Goal: Find specific page/section: Find specific page/section

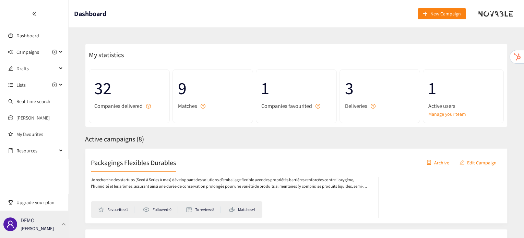
click at [48, 218] on div "DEMO [PERSON_NAME]" at bounding box center [34, 224] width 69 height 27
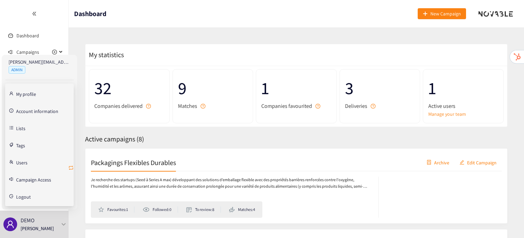
click at [70, 169] on icon "retweet" at bounding box center [71, 168] width 4 height 4
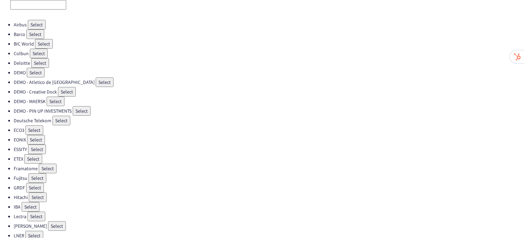
scroll to position [32, 0]
click at [38, 172] on button "Select" at bounding box center [37, 177] width 18 height 10
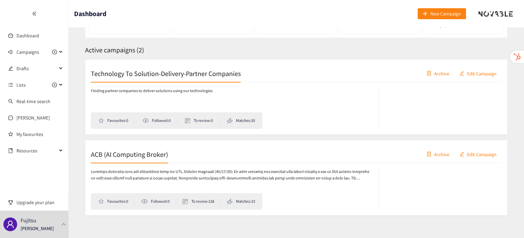
scroll to position [91, 0]
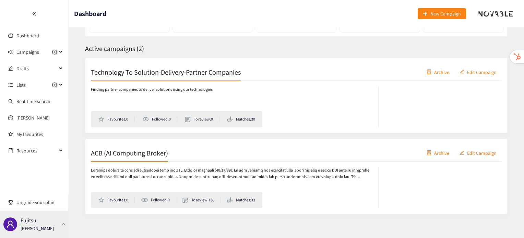
click at [61, 230] on div "Fujitsu [PERSON_NAME]" at bounding box center [34, 224] width 69 height 27
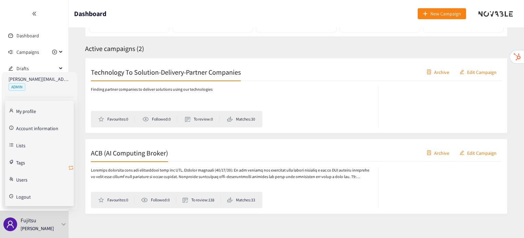
click at [70, 168] on icon "retweet" at bounding box center [70, 167] width 5 height 5
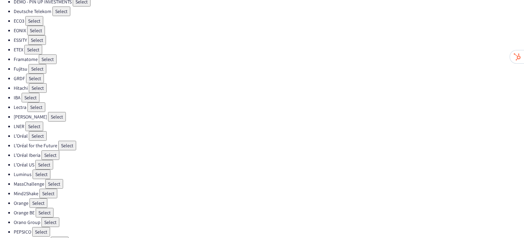
scroll to position [203, 0]
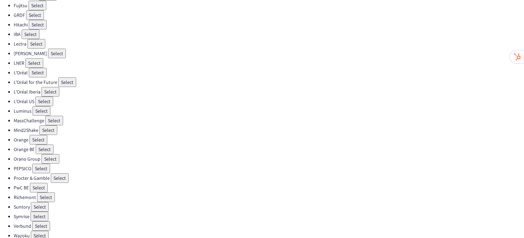
click at [41, 164] on button "Select" at bounding box center [41, 169] width 18 height 10
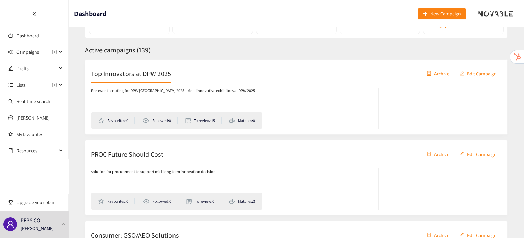
scroll to position [119, 0]
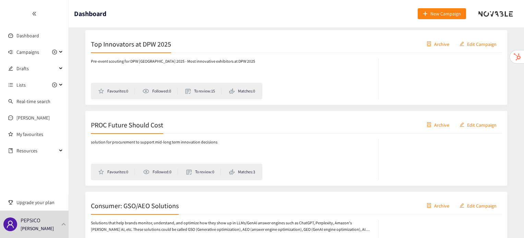
click at [147, 36] on div "Top Innovators at DPW 2025 Archive Edit Campaign" at bounding box center [296, 44] width 411 height 17
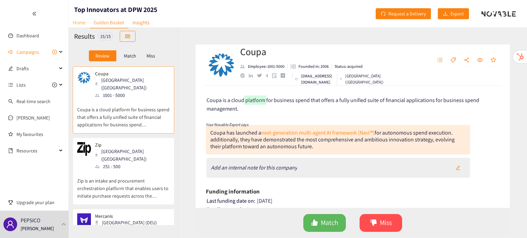
click at [84, 27] on link "Home" at bounding box center [79, 22] width 21 height 11
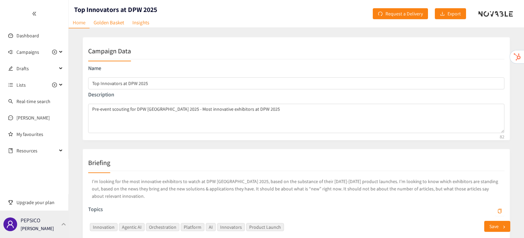
click at [62, 237] on div "PEPSICO [PERSON_NAME]" at bounding box center [34, 224] width 69 height 27
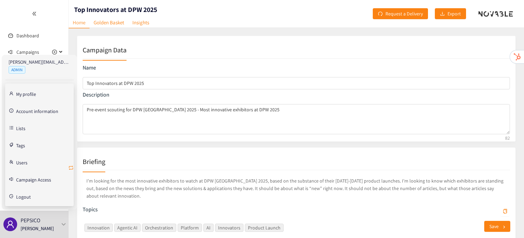
click at [69, 168] on icon "retweet" at bounding box center [70, 167] width 5 height 5
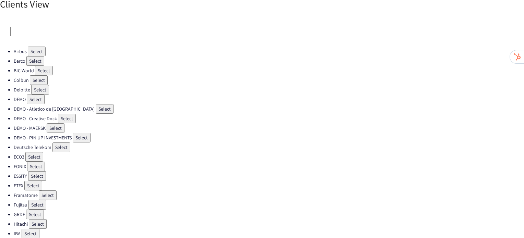
scroll to position [4, 0]
click at [37, 201] on button "Select" at bounding box center [37, 205] width 18 height 10
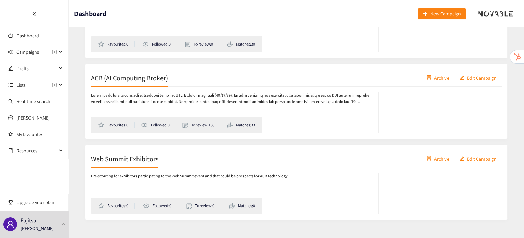
scroll to position [177, 0]
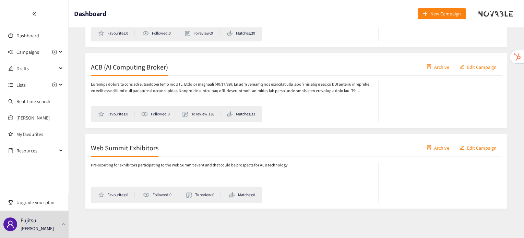
click at [130, 153] on div "Web Summit Exhibitors Archive Edit Campaign" at bounding box center [296, 148] width 411 height 17
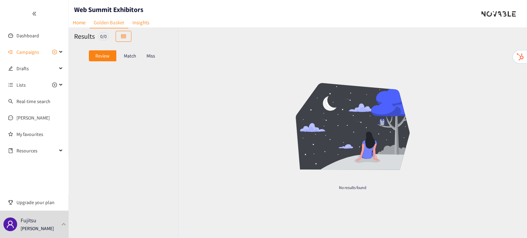
click at [134, 57] on p "Match" at bounding box center [130, 55] width 12 height 5
click at [158, 53] on div "Miss" at bounding box center [151, 55] width 14 height 11
click at [101, 61] on div "Review" at bounding box center [102, 55] width 27 height 11
click at [78, 27] on link "Home" at bounding box center [79, 22] width 21 height 11
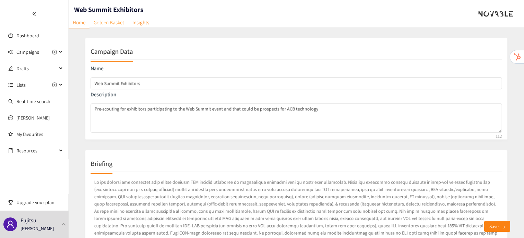
click at [121, 20] on link "Golden Basket" at bounding box center [109, 22] width 39 height 11
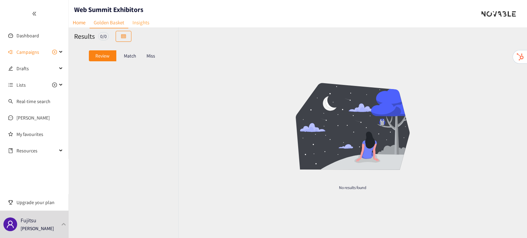
click at [138, 18] on link "Insights" at bounding box center [140, 22] width 25 height 11
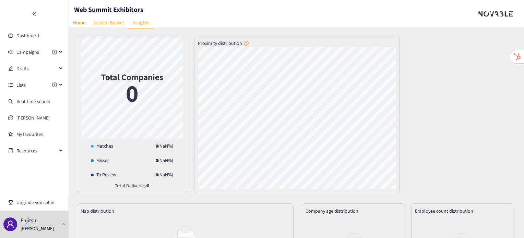
click at [104, 22] on link "Golden Basket" at bounding box center [109, 22] width 39 height 11
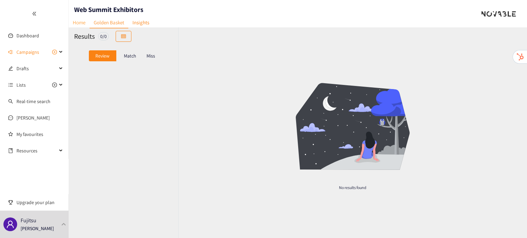
click at [83, 21] on link "Home" at bounding box center [79, 22] width 21 height 11
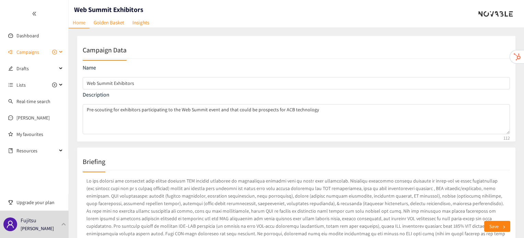
click at [29, 52] on span "Campaigns" at bounding box center [27, 52] width 23 height 14
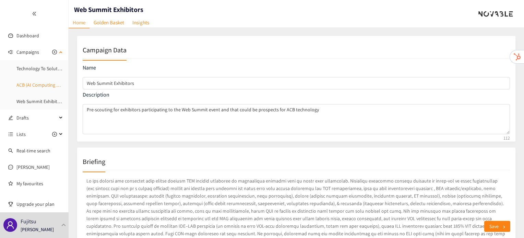
click at [40, 88] on link "ACB (AI Computing Broker)" at bounding box center [43, 85] width 55 height 6
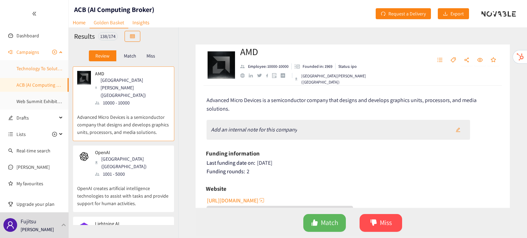
click at [36, 66] on link "Technology To Solution-Delivery-Partner Companies" at bounding box center [69, 69] width 106 height 6
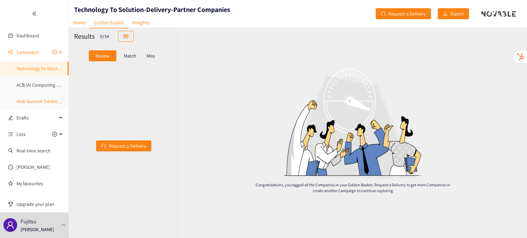
click at [37, 101] on link "Web Summit Exhibitors" at bounding box center [39, 101] width 47 height 6
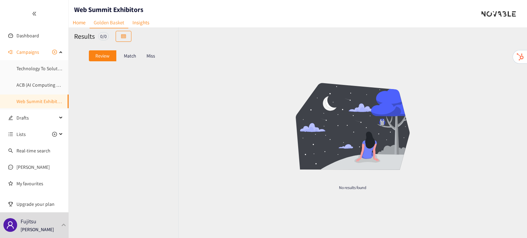
click at [132, 56] on p "Match" at bounding box center [130, 55] width 12 height 5
click at [78, 24] on link "Home" at bounding box center [79, 22] width 21 height 11
